Goal: Transaction & Acquisition: Purchase product/service

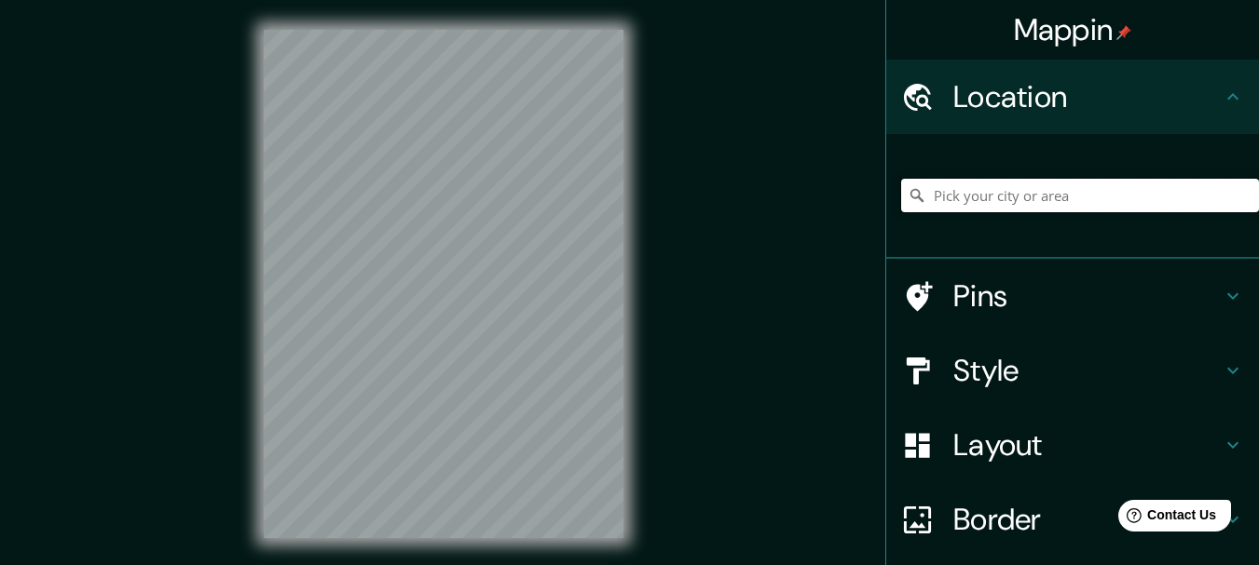
click at [988, 198] on input "Pick your city or area" at bounding box center [1080, 196] width 358 height 34
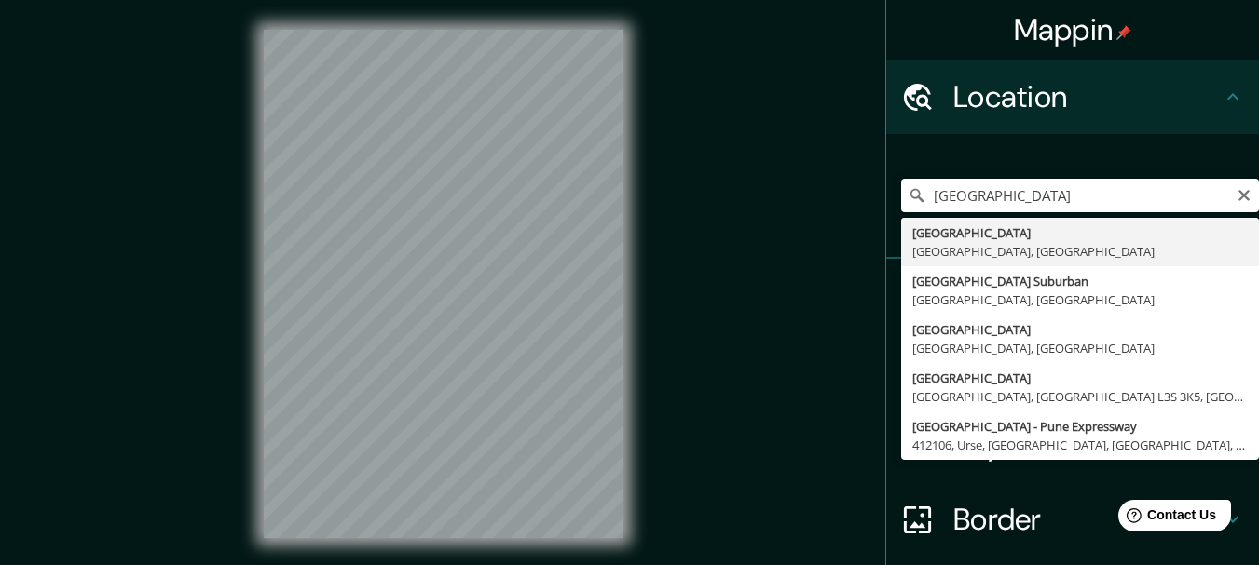
type input "[GEOGRAPHIC_DATA], [GEOGRAPHIC_DATA], [GEOGRAPHIC_DATA]"
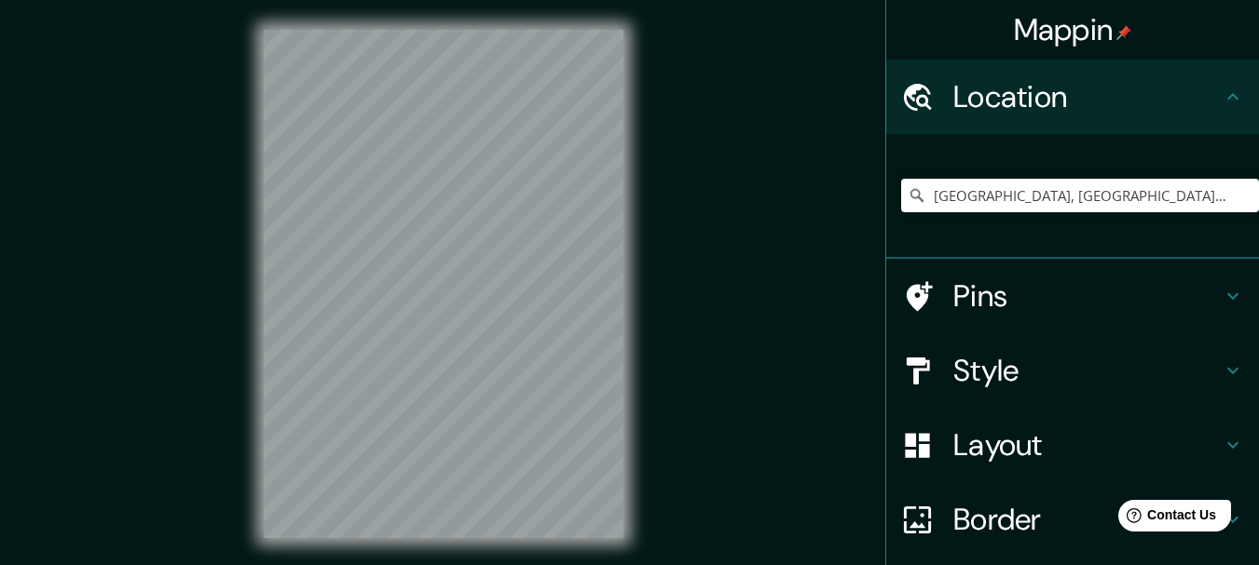
click at [968, 299] on h4 "Pins" at bounding box center [1087, 296] width 268 height 37
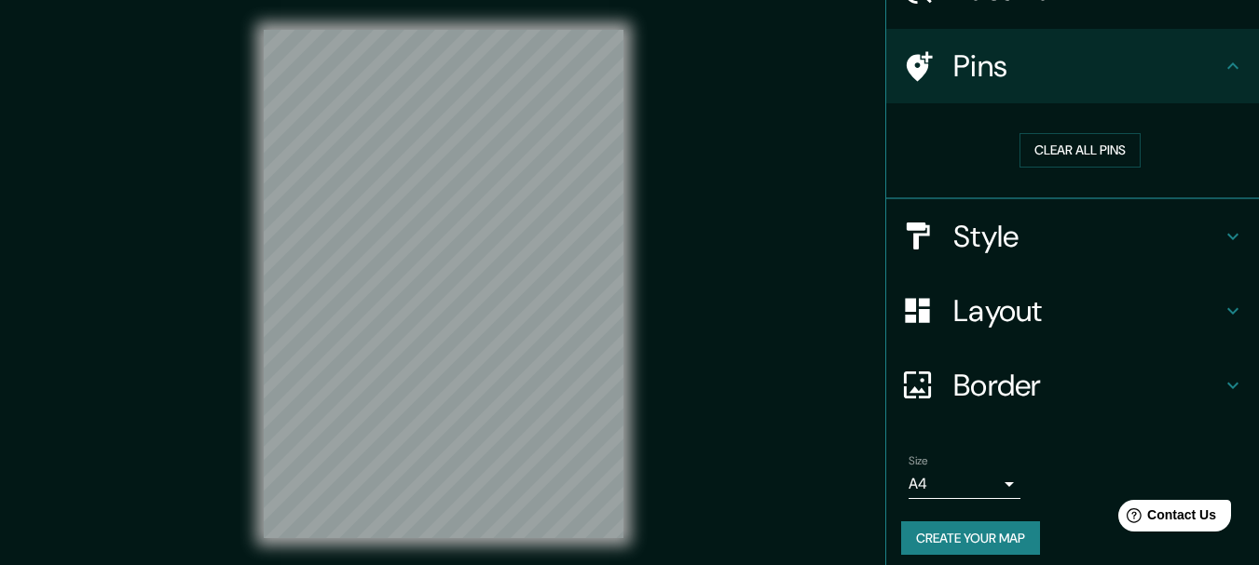
scroll to position [119, 0]
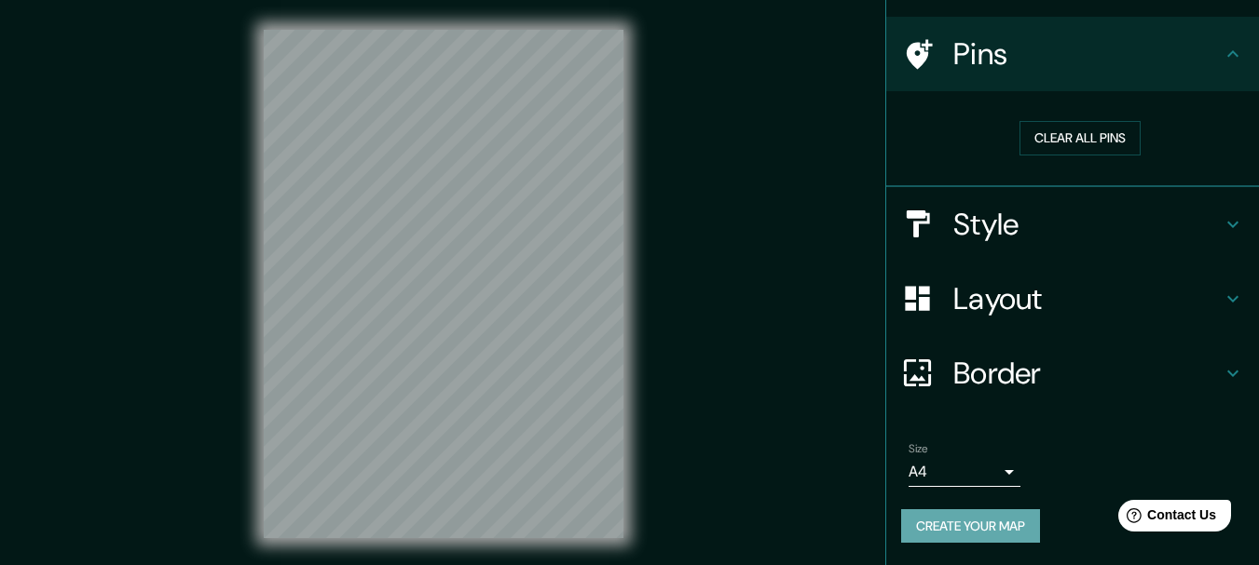
click at [942, 530] on button "Create your map" at bounding box center [970, 527] width 139 height 34
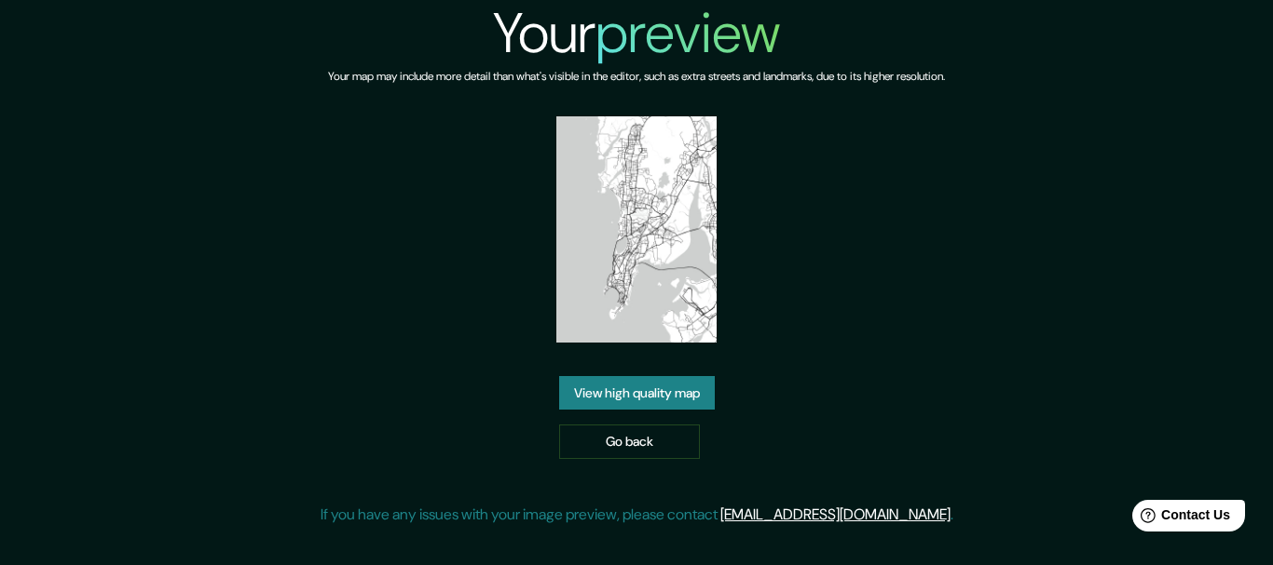
click at [679, 397] on link "View high quality map" at bounding box center [637, 393] width 156 height 34
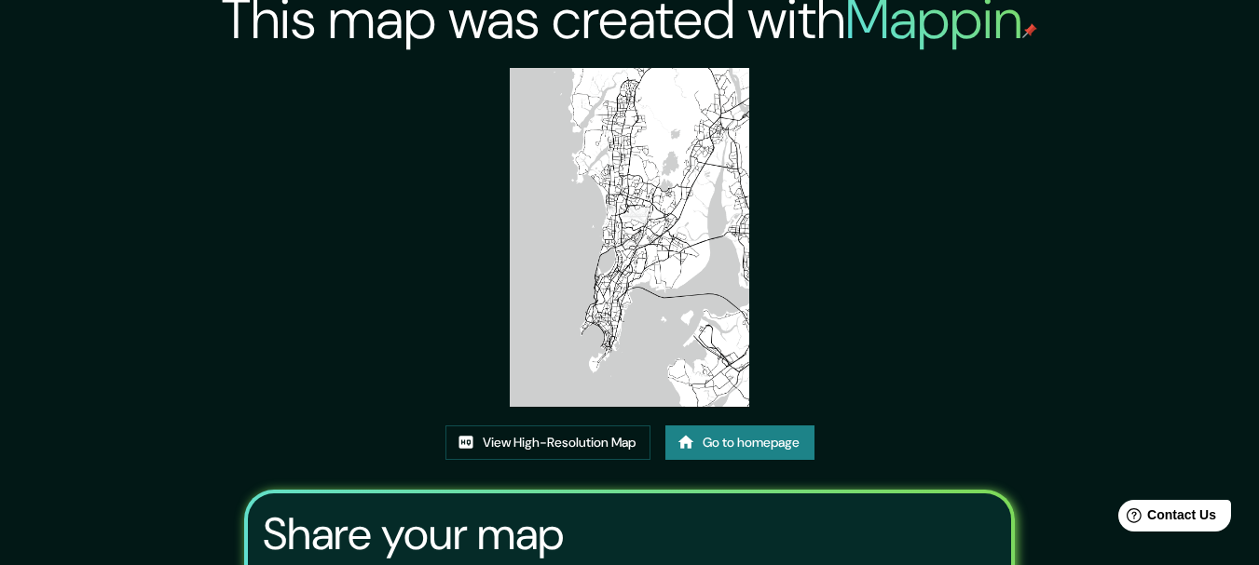
scroll to position [7, 0]
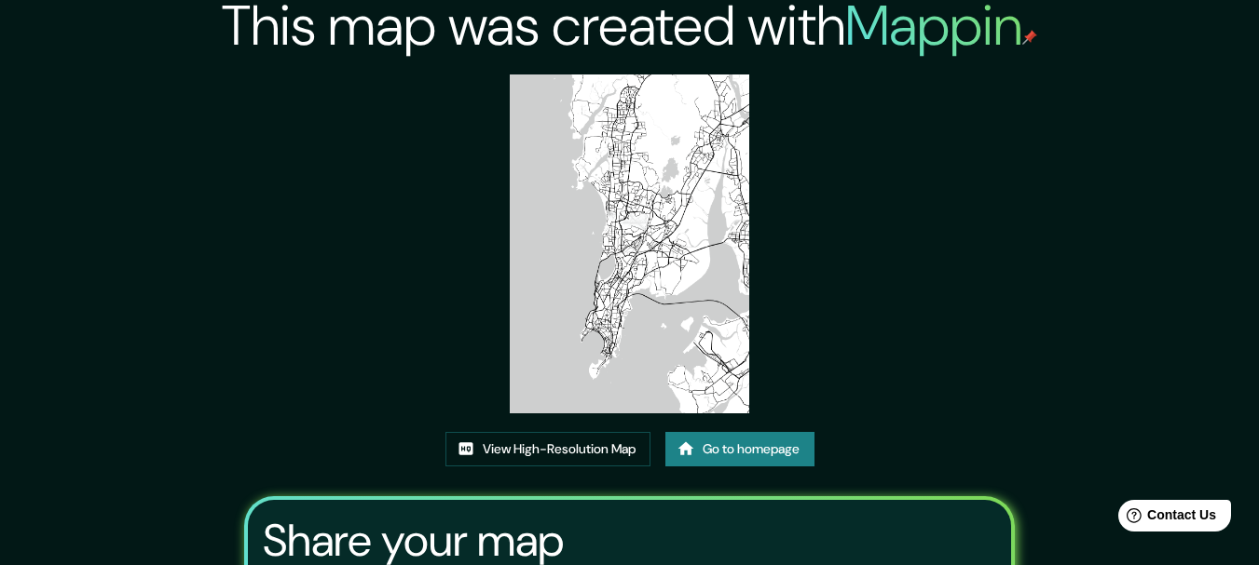
click at [654, 299] on img at bounding box center [629, 244] width 239 height 339
drag, startPoint x: 654, startPoint y: 299, endPoint x: 1146, endPoint y: 293, distance: 491.9
click at [1146, 293] on div "This map was created with Mappin View High-Resolution Map Go to homepage Share …" at bounding box center [629, 384] width 1259 height 783
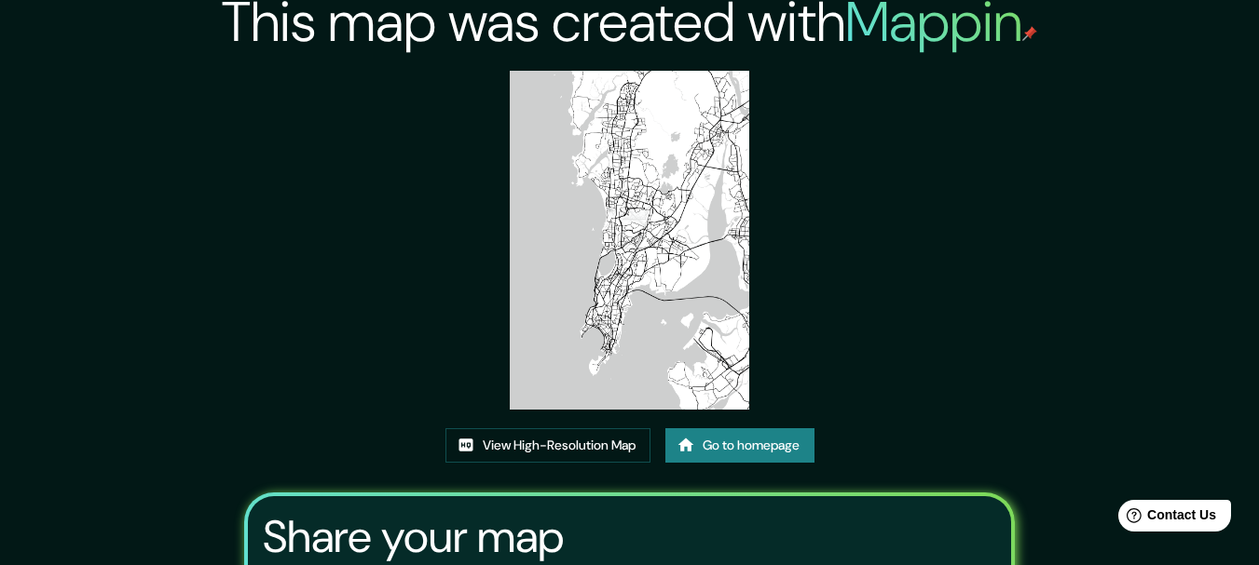
scroll to position [0, 0]
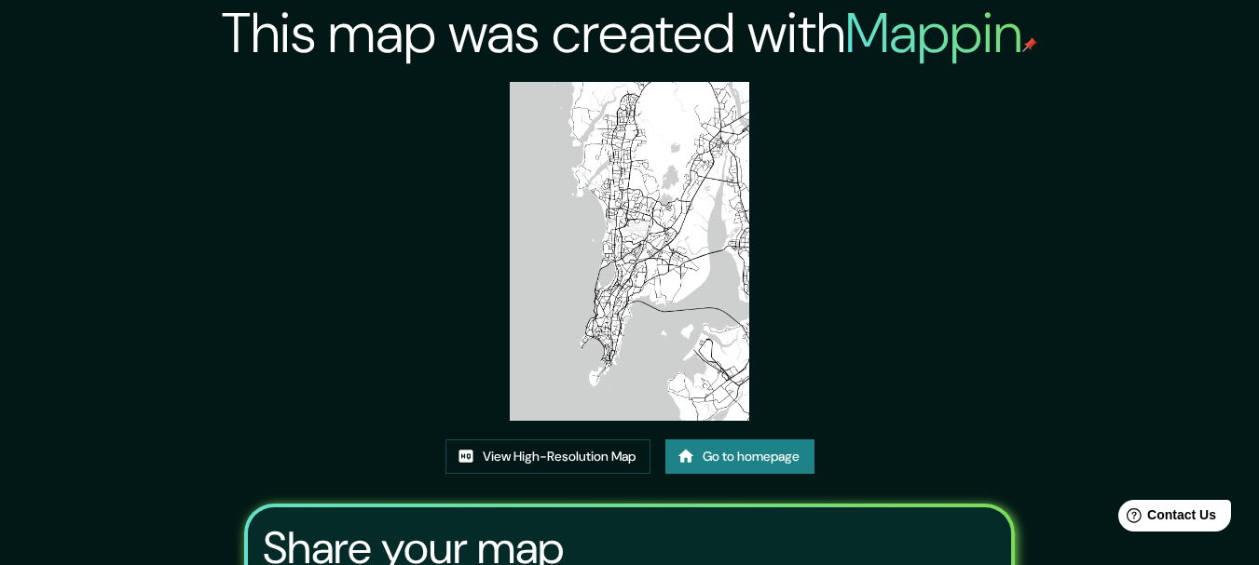
drag, startPoint x: 614, startPoint y: 321, endPoint x: 999, endPoint y: 331, distance: 384.9
click at [999, 331] on div "This map was created with Mappin View High-Resolution Map Go to homepage Share …" at bounding box center [629, 391] width 815 height 783
click at [615, 252] on img at bounding box center [629, 251] width 239 height 339
click at [696, 269] on img at bounding box center [629, 251] width 239 height 339
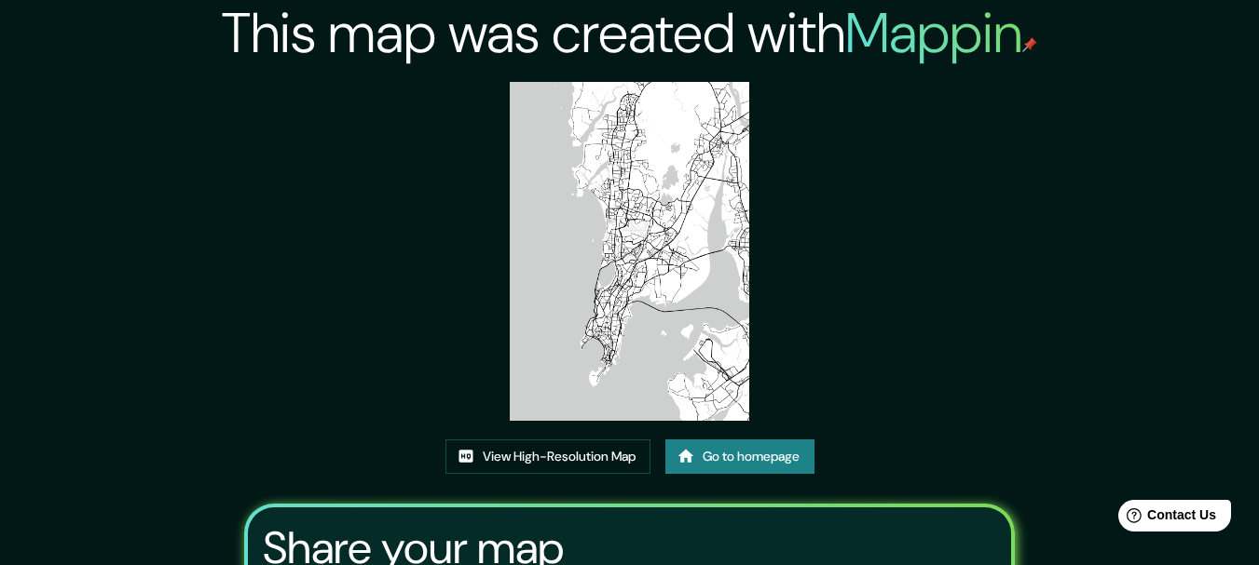
click at [696, 269] on img at bounding box center [629, 251] width 239 height 339
